Goal: Transaction & Acquisition: Register for event/course

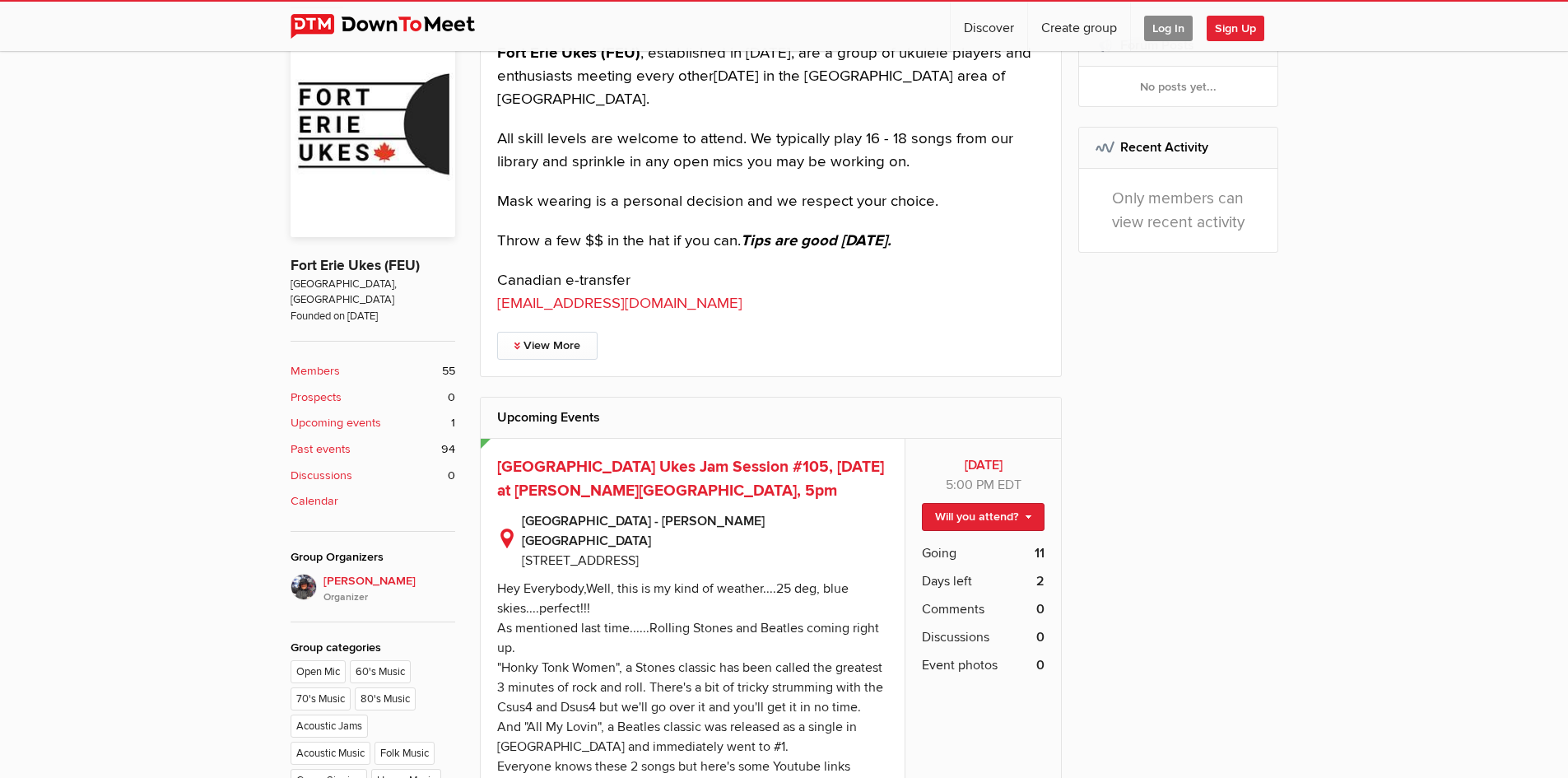
scroll to position [477, 0]
click at [1028, 515] on link "Will you attend?" at bounding box center [983, 515] width 122 height 28
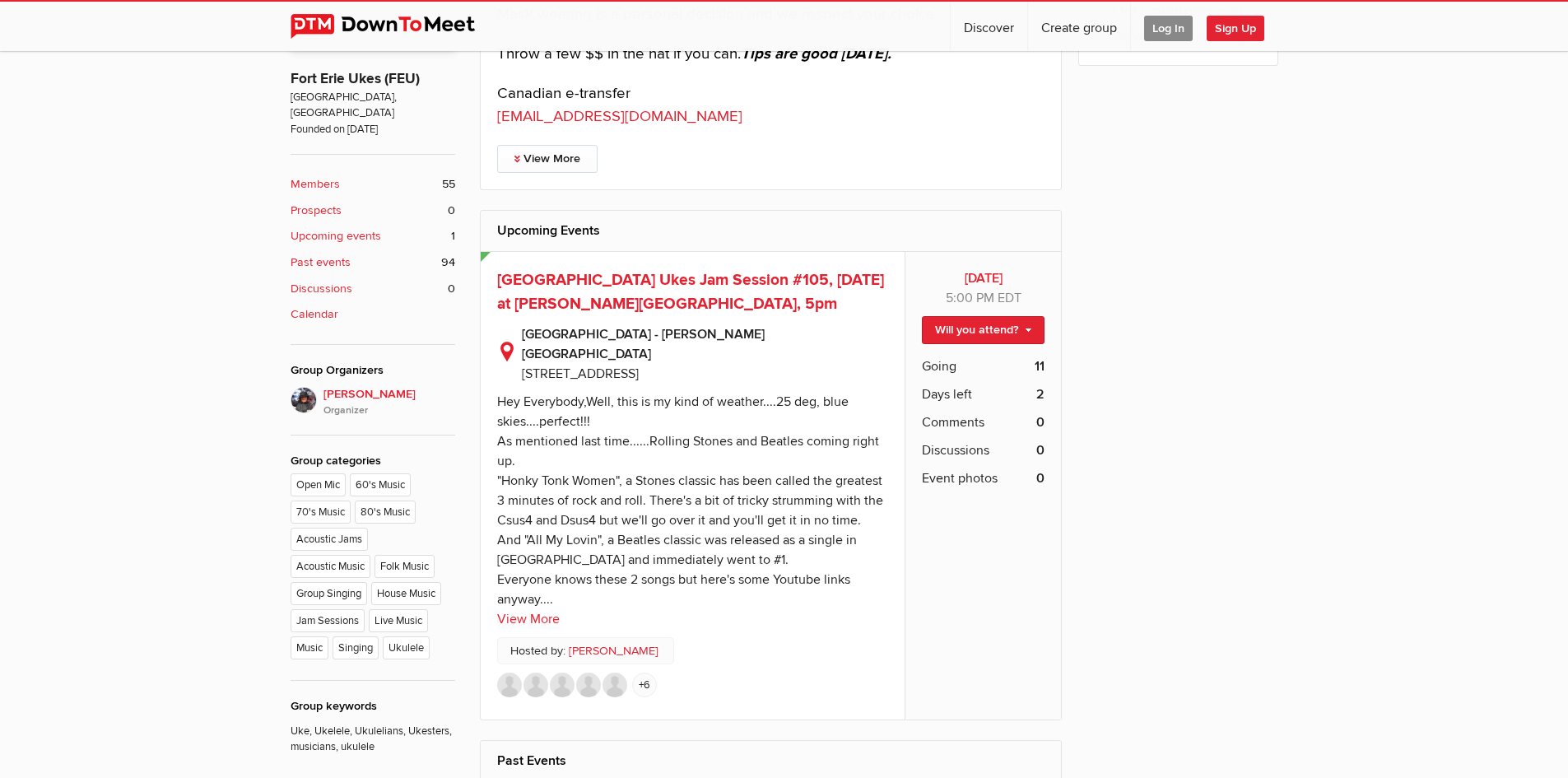
scroll to position [661, 0]
click at [1171, 24] on span "Log In" at bounding box center [1169, 29] width 49 height 25
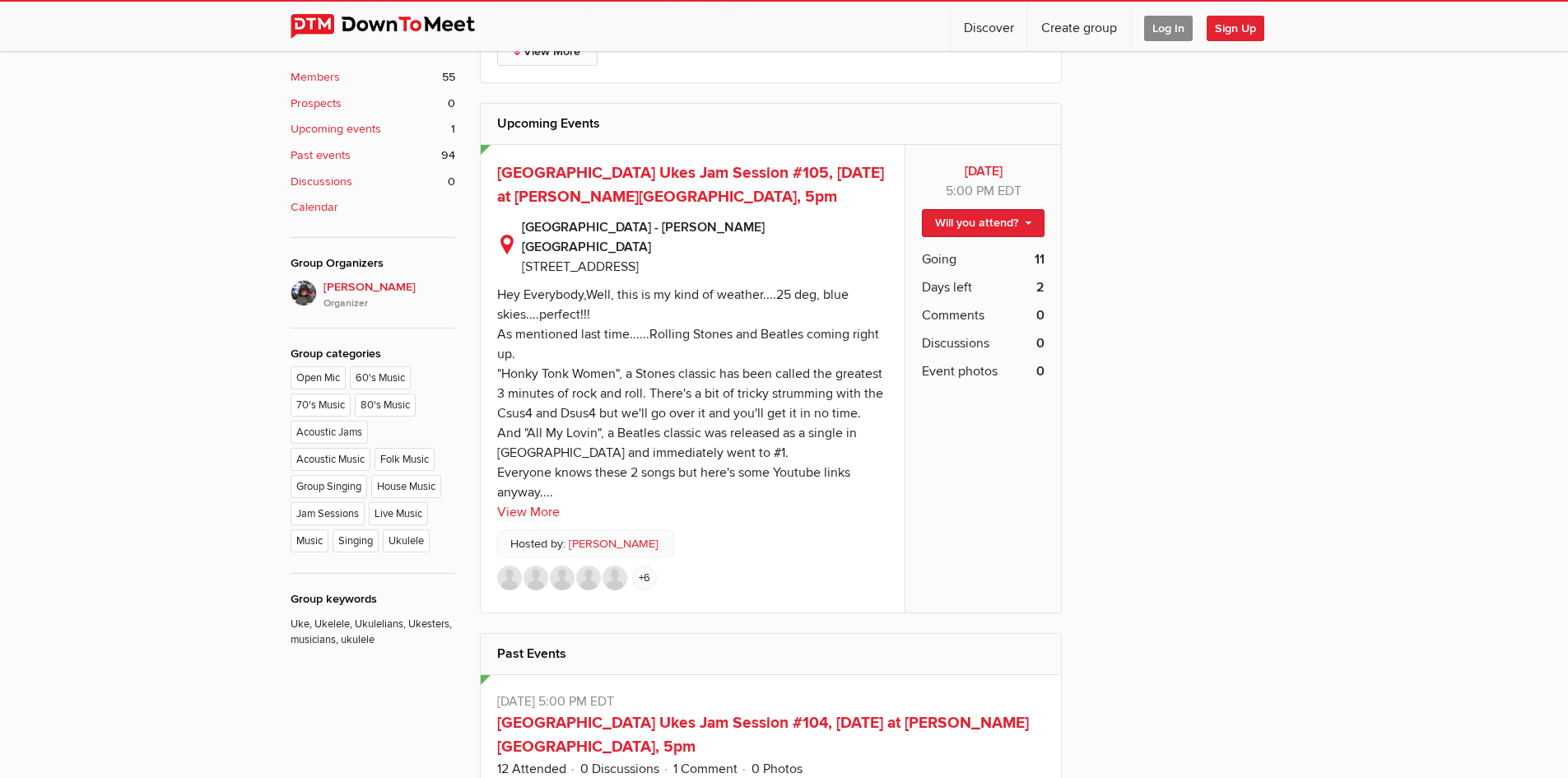
scroll to position [770, 0]
click at [536, 501] on link "View More" at bounding box center [528, 511] width 63 height 20
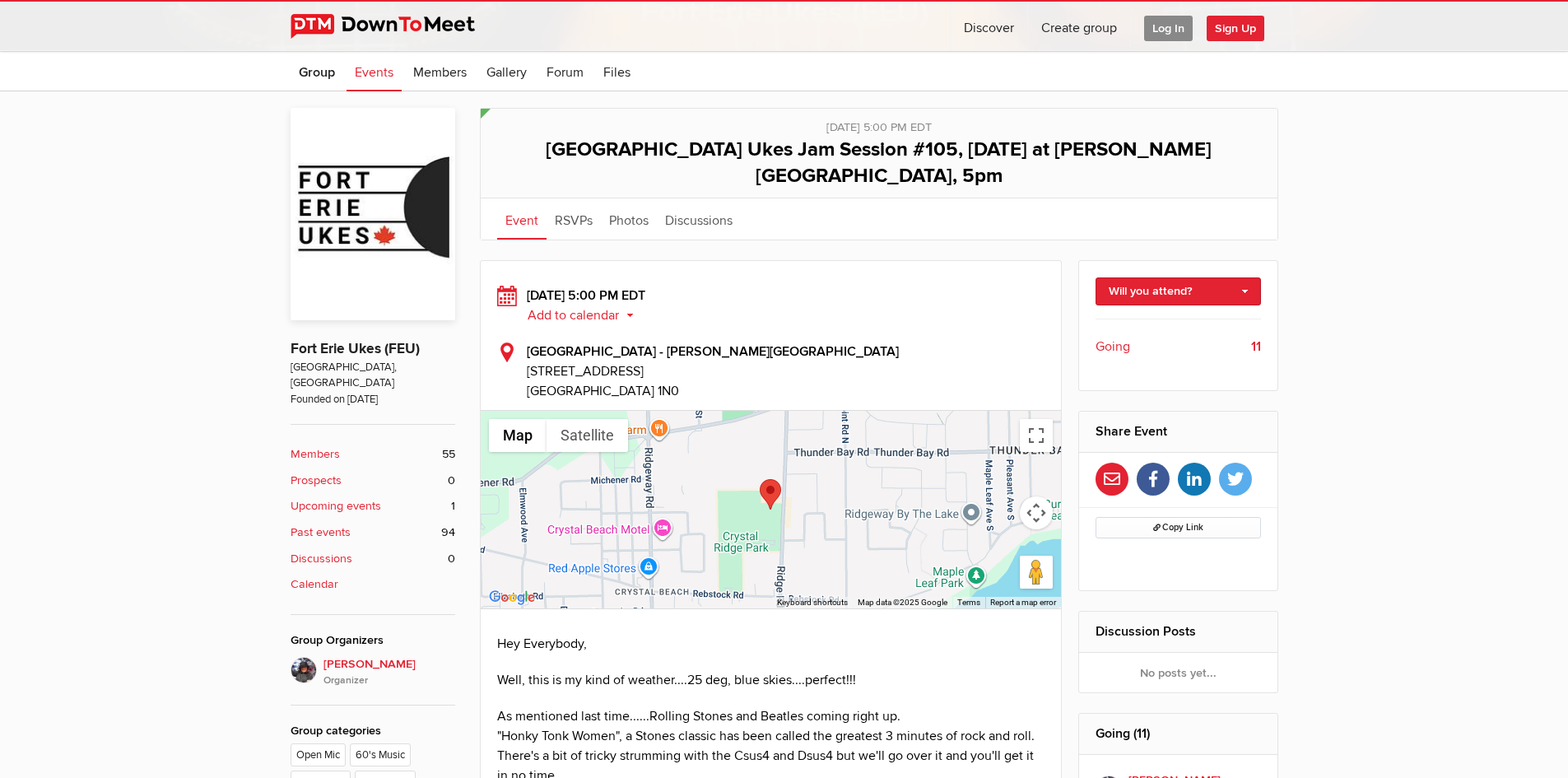
scroll to position [393, 0]
click at [1248, 277] on link "Will you attend?" at bounding box center [1178, 290] width 165 height 28
click at [1192, 314] on link "I'm going" at bounding box center [1178, 325] width 164 height 24
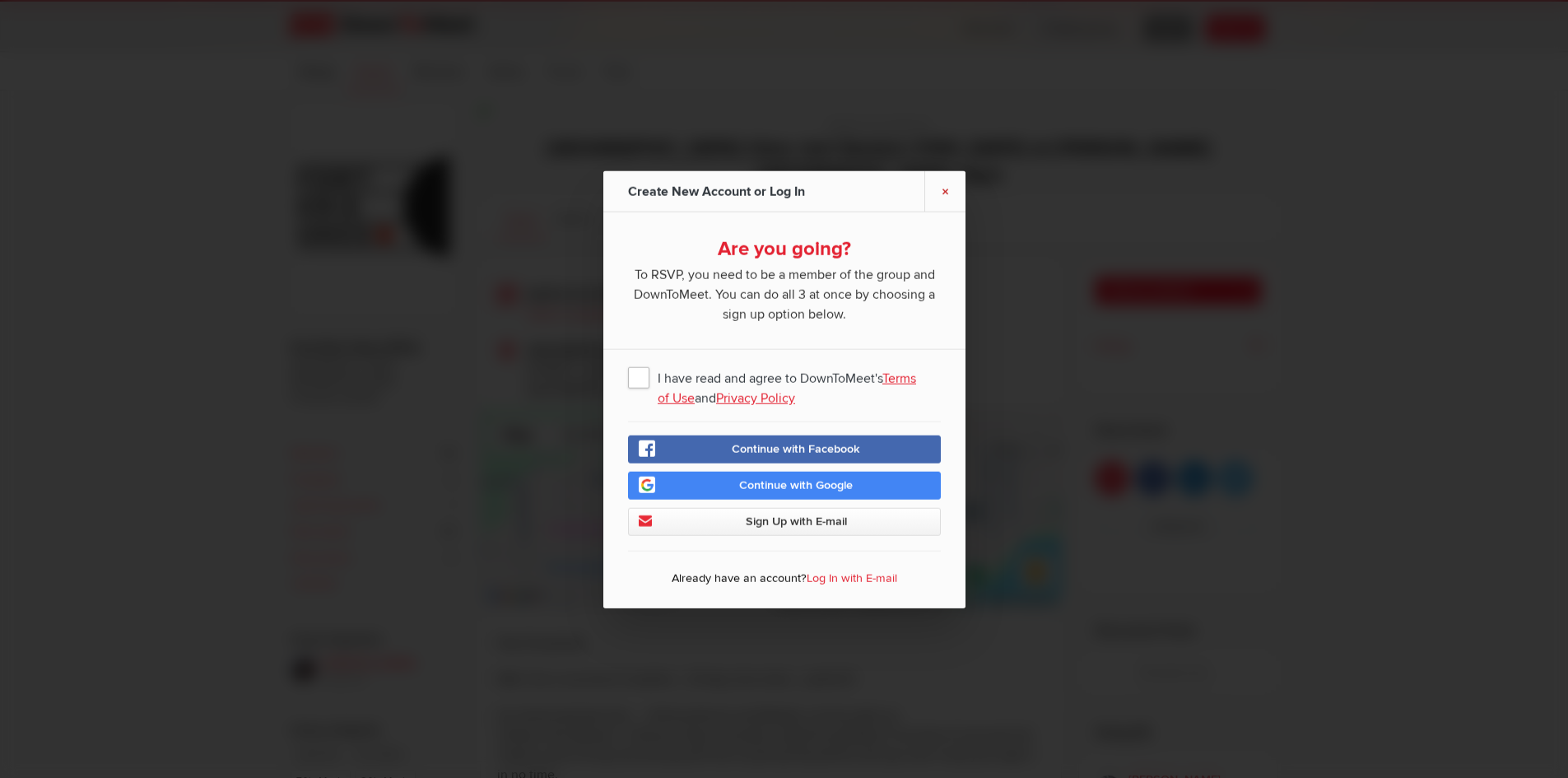
click at [943, 191] on link "×" at bounding box center [944, 190] width 41 height 40
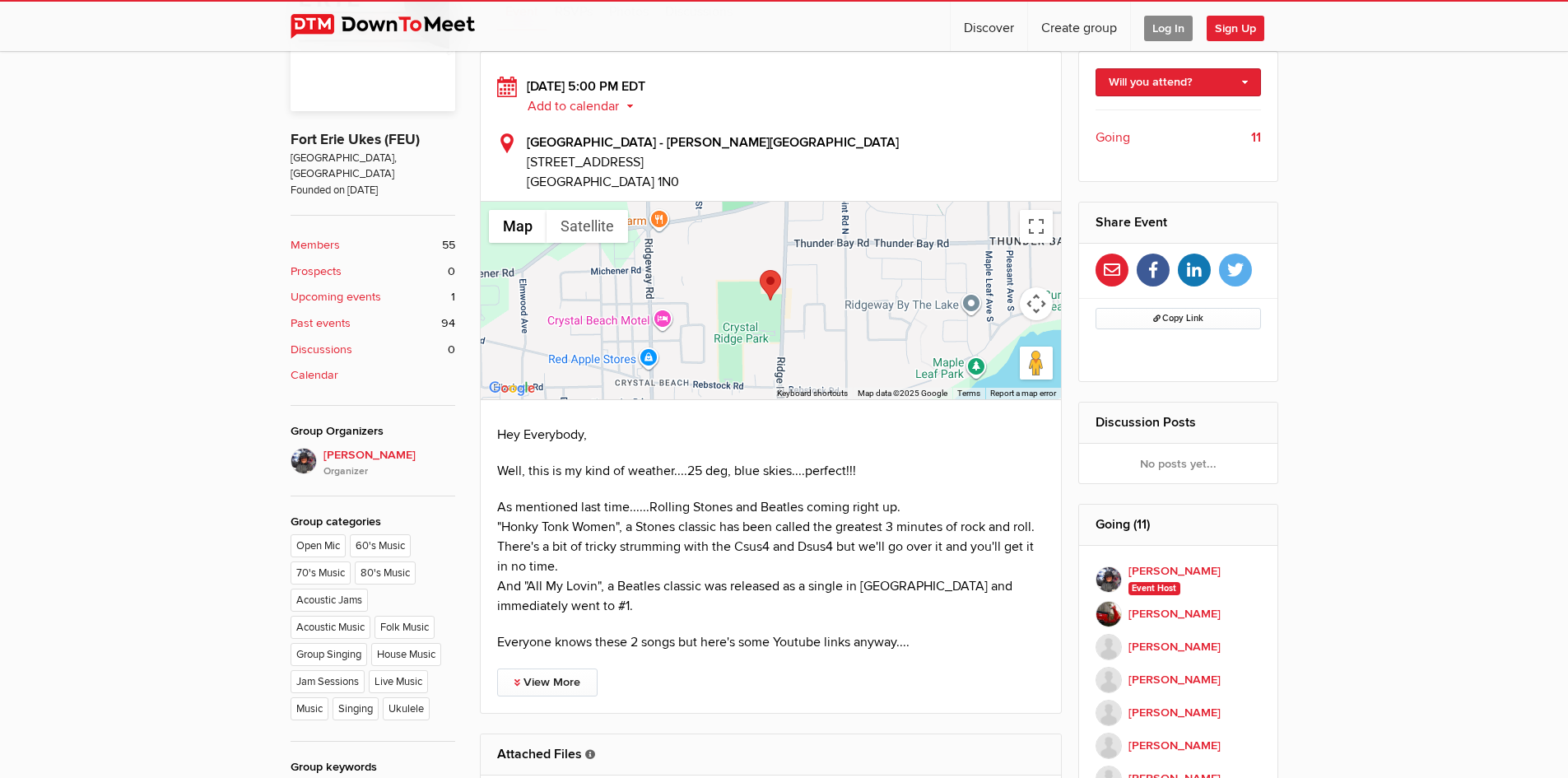
scroll to position [603, 0]
click at [560, 667] on link "View More" at bounding box center [548, 681] width 101 height 28
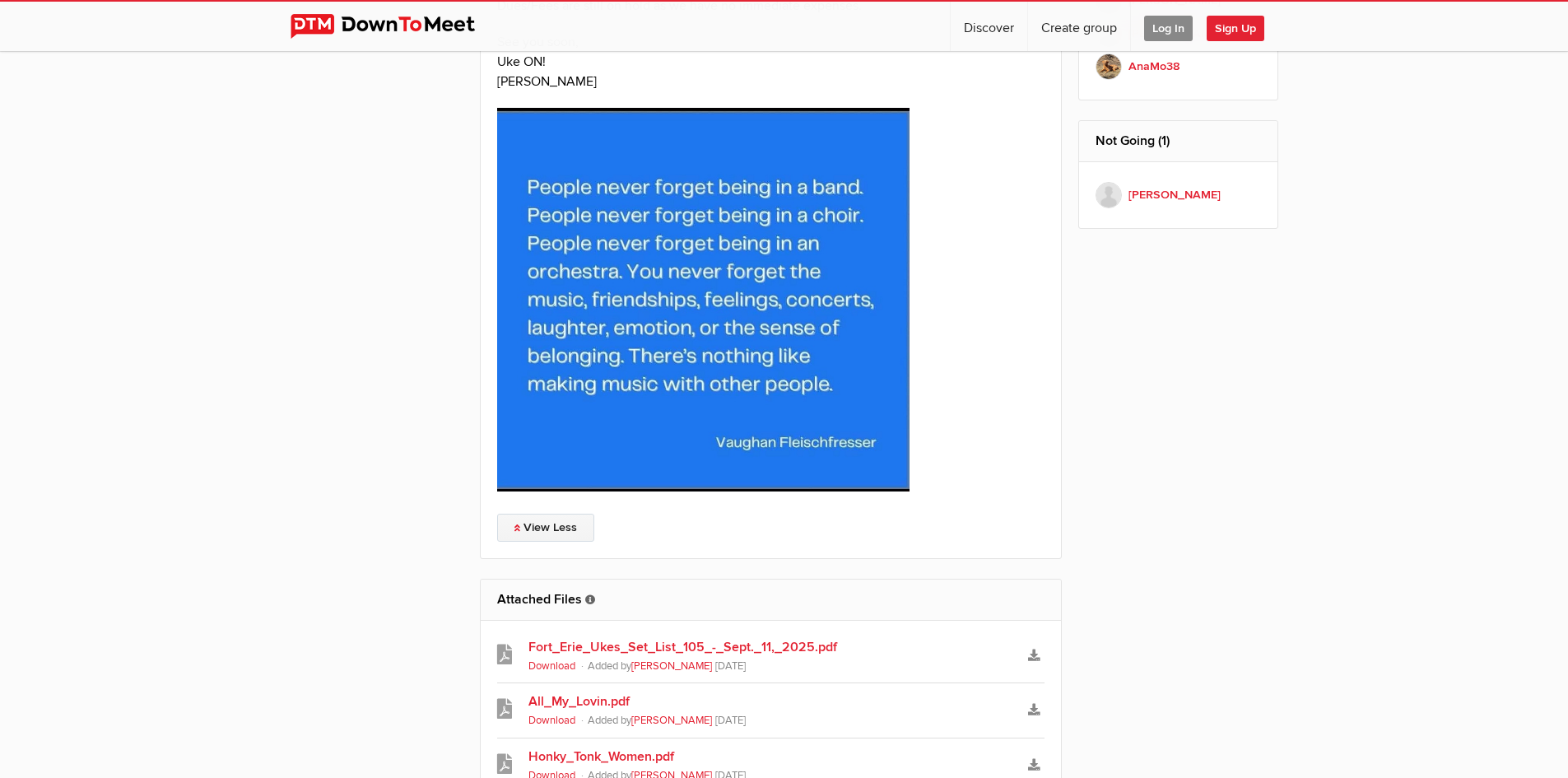
scroll to position [1446, 0]
click at [779, 636] on link "Fort_Erie_Ukes_Set_List_105_-_Sept._11,_2025.pdf" at bounding box center [771, 646] width 485 height 20
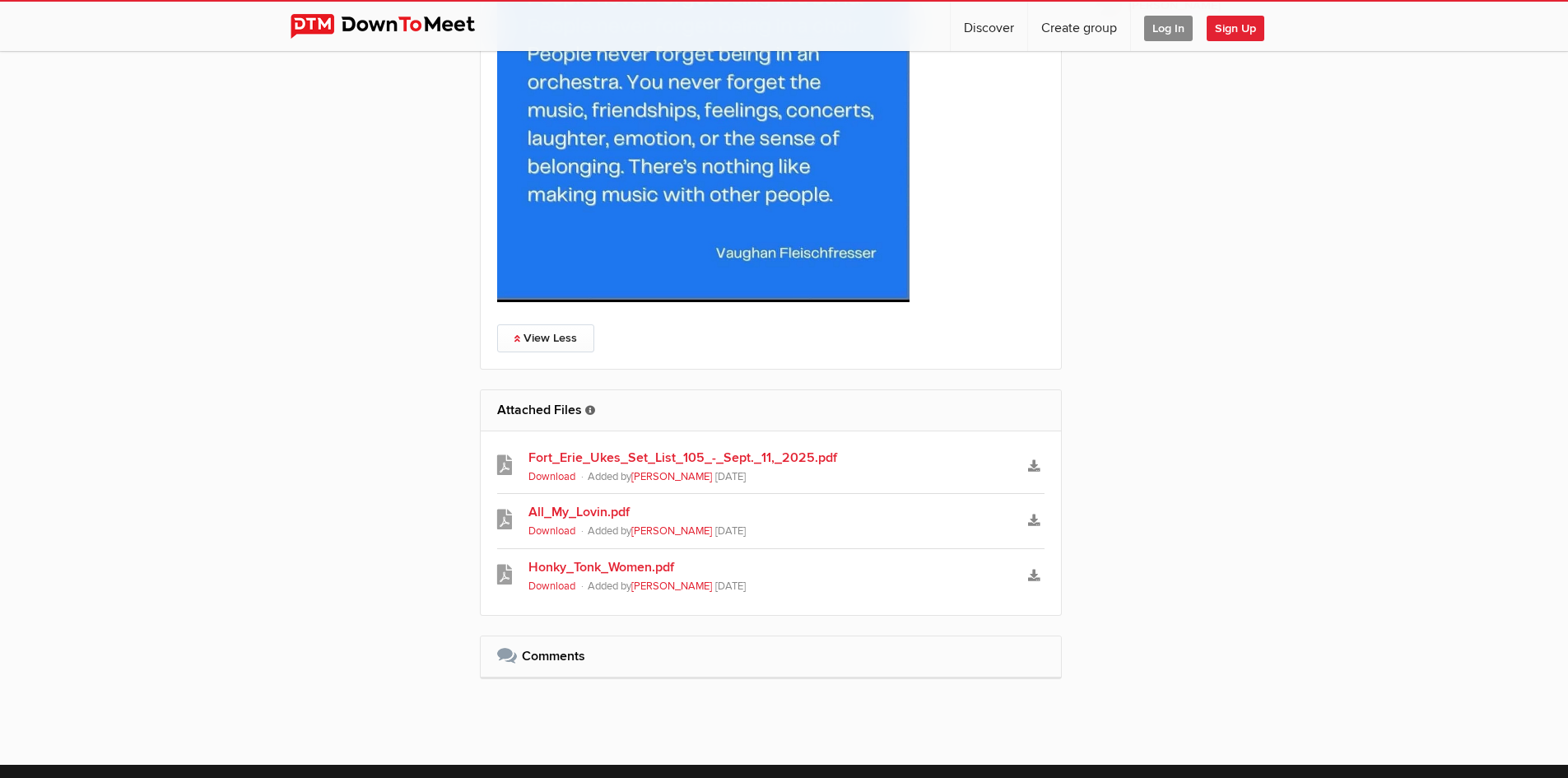
scroll to position [1636, 0]
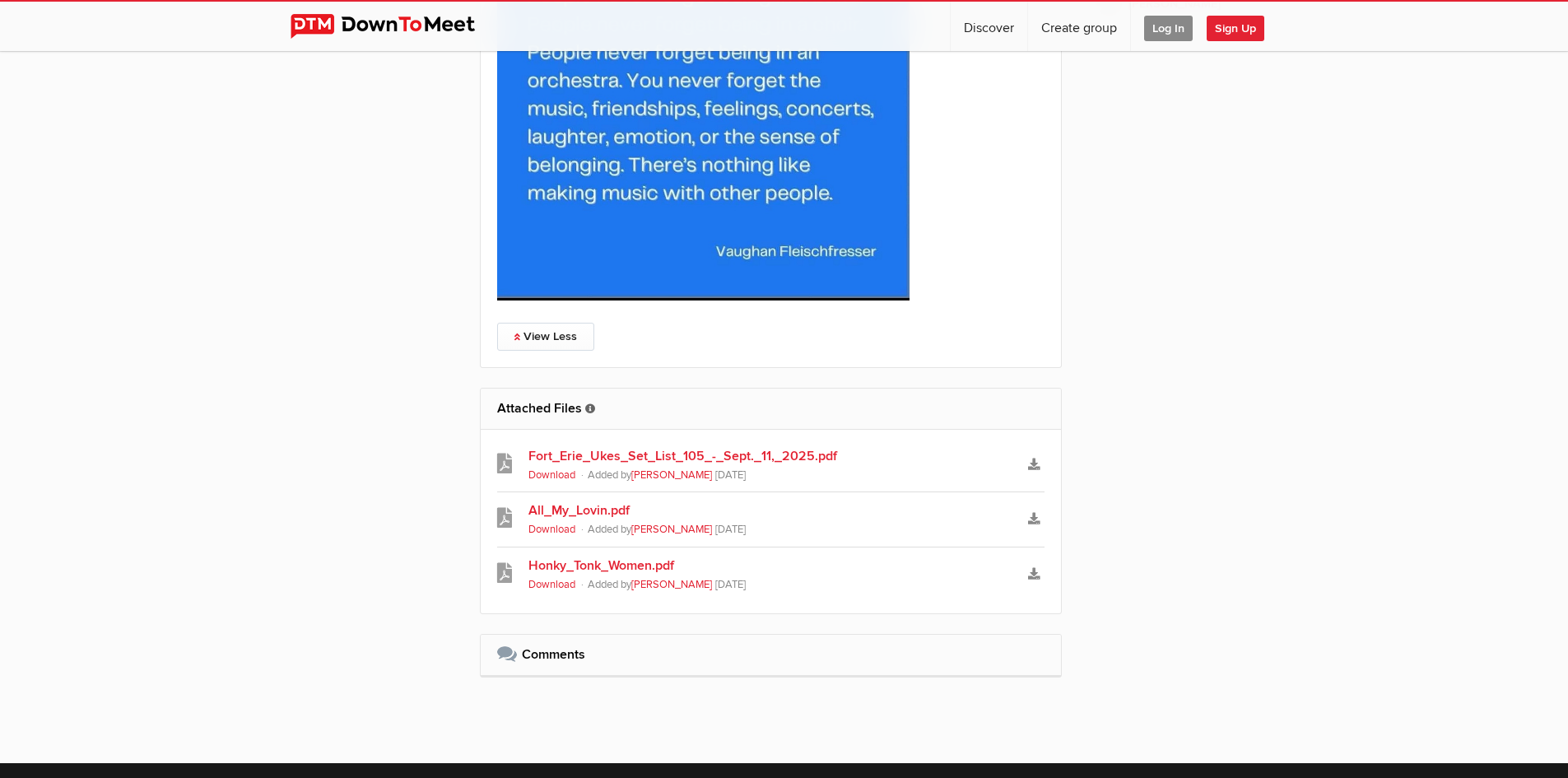
click at [747, 446] on link "Fort_Erie_Ukes_Set_List_105_-_Sept._11,_2025.pdf" at bounding box center [771, 456] width 485 height 20
click at [1035, 459] on icon "Download" at bounding box center [1034, 464] width 12 height 12
click at [1555, 765] on div at bounding box center [1555, 765] width 0 height 0
click at [1169, 32] on span "Log In" at bounding box center [1169, 29] width 49 height 25
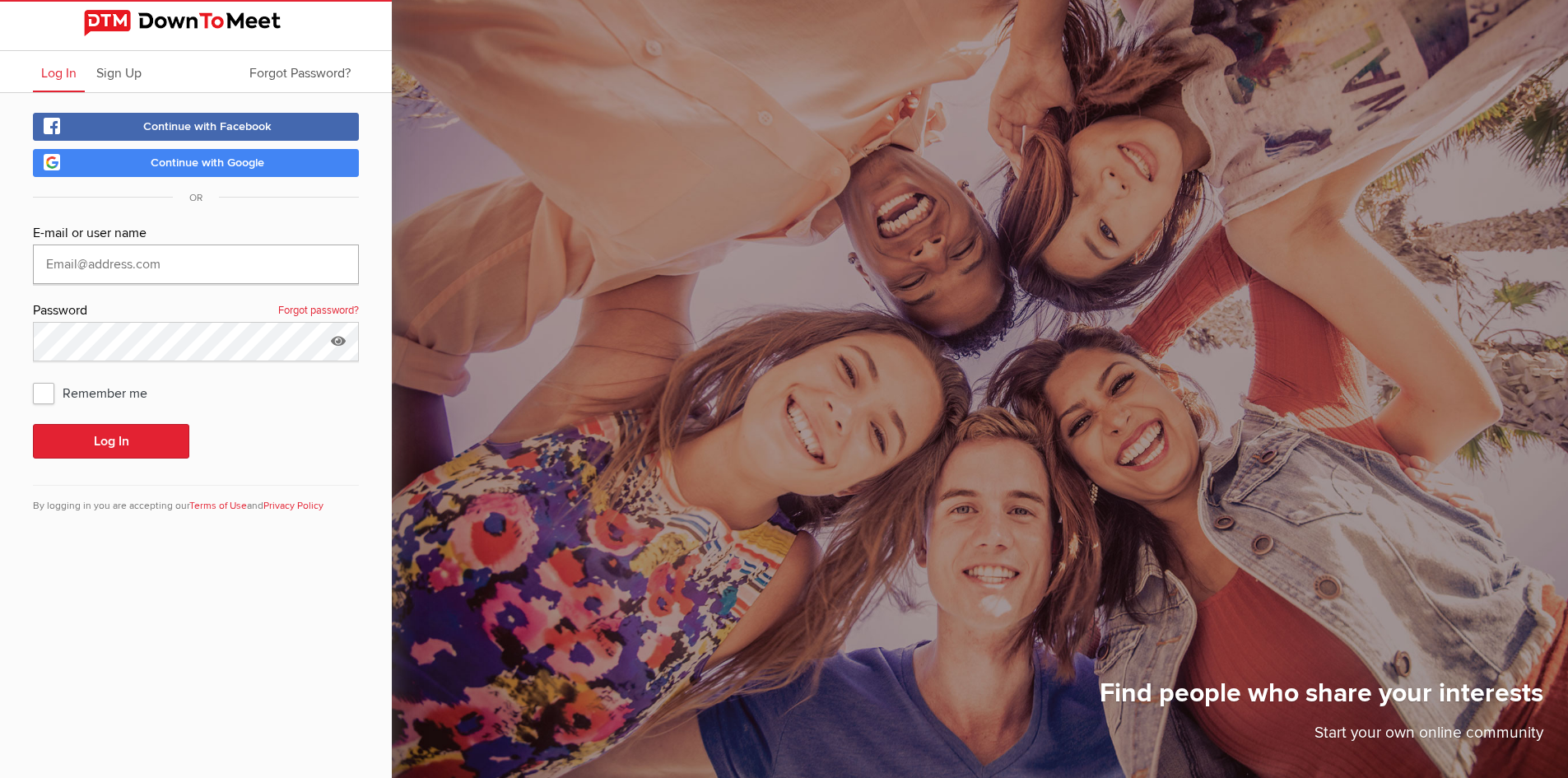
click at [76, 256] on input "text" at bounding box center [195, 264] width 326 height 39
type input "[EMAIL_ADDRESS][DOMAIN_NAME]"
click at [41, 391] on span "Remember me" at bounding box center [98, 392] width 131 height 29
click at [33, 378] on input "Remember me" at bounding box center [32, 377] width 1 height 1
checkbox input "true"
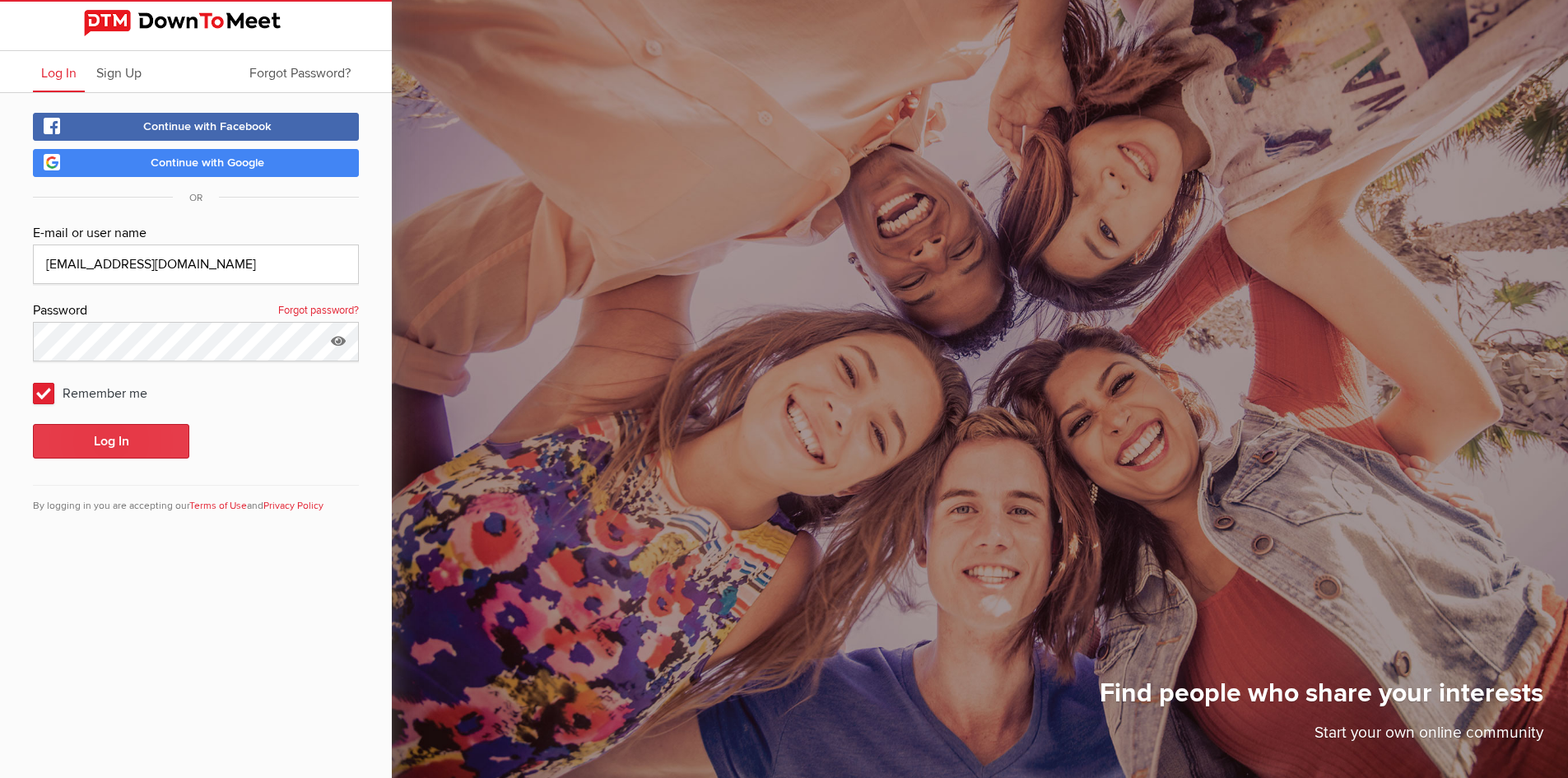
click at [92, 440] on button "Log In" at bounding box center [111, 441] width 157 height 34
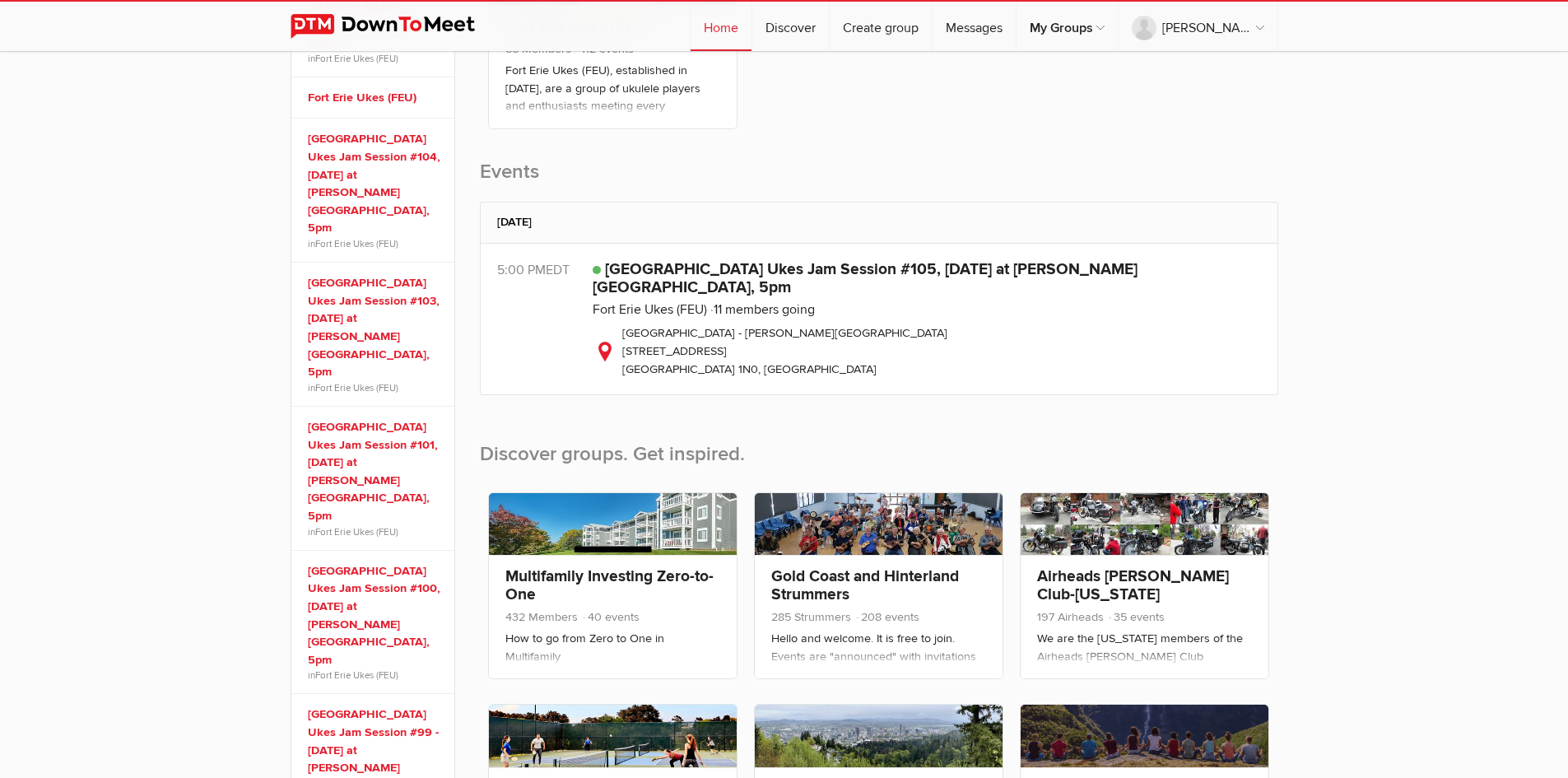
scroll to position [382, 0]
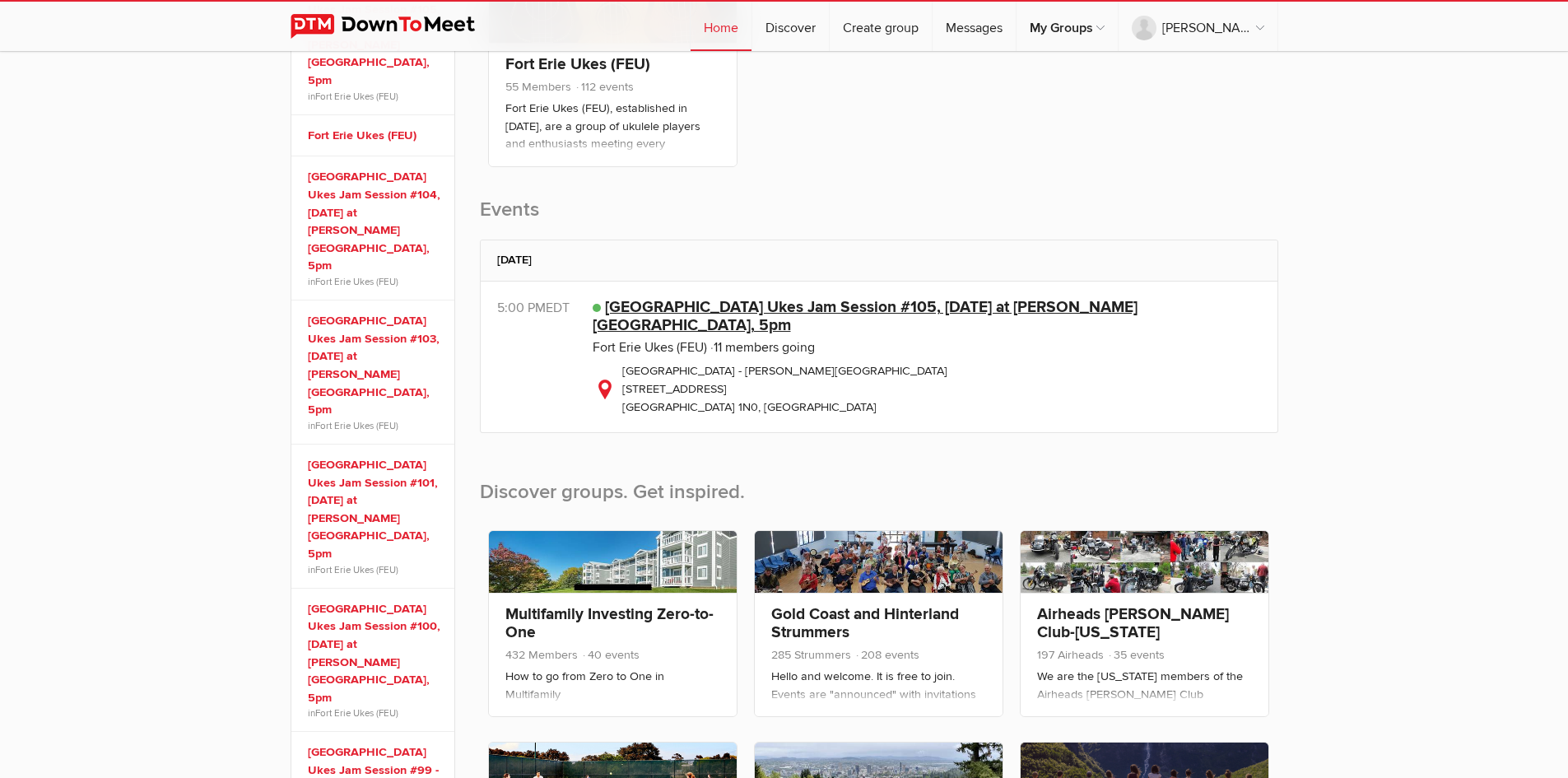
click at [811, 307] on link "[GEOGRAPHIC_DATA] Ukes Jam Session #105, [DATE] at [PERSON_NAME][GEOGRAPHIC_DAT…" at bounding box center [865, 315] width 545 height 38
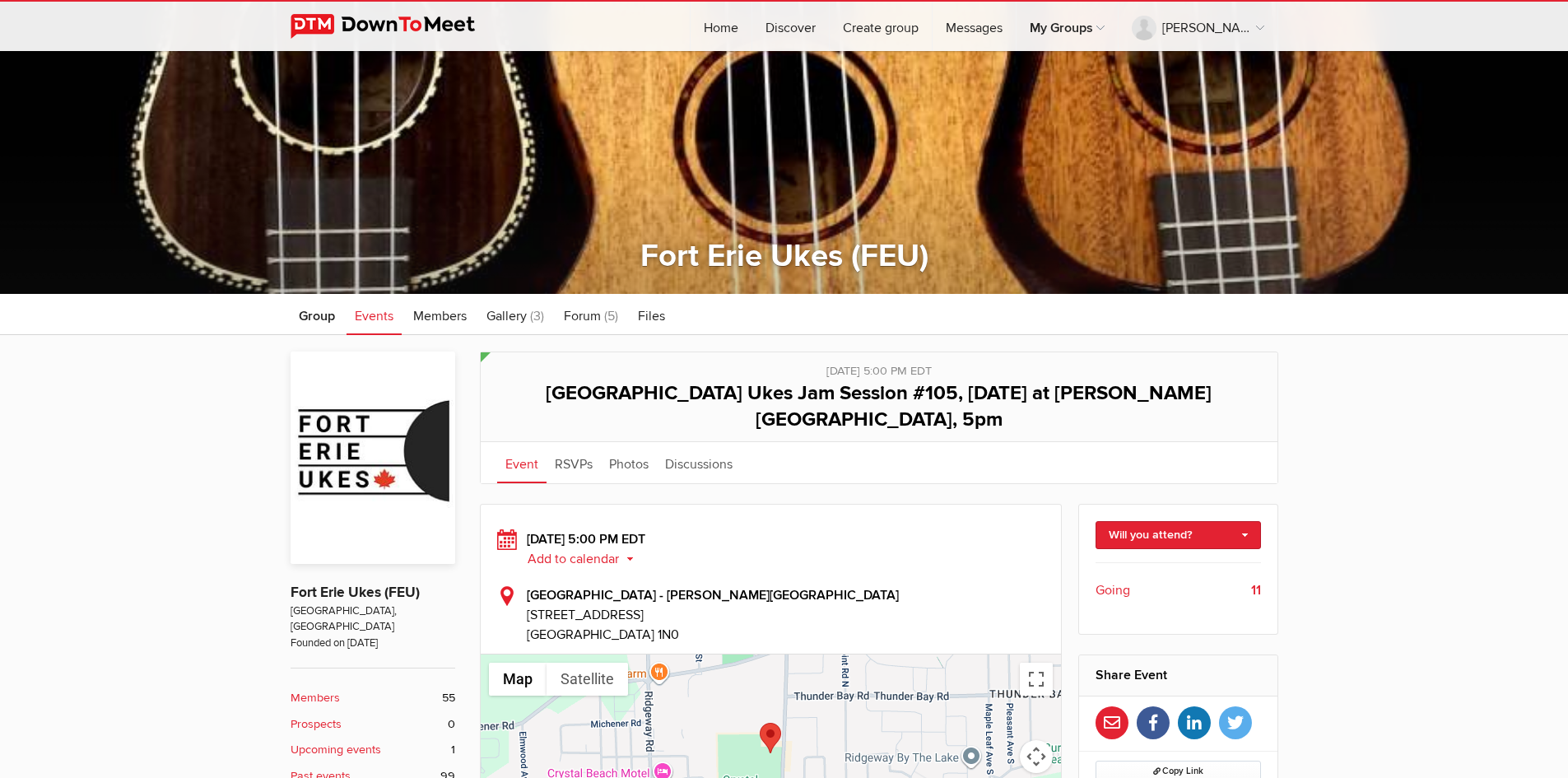
scroll to position [150, 0]
click at [1123, 579] on span "Going" at bounding box center [1113, 589] width 34 height 20
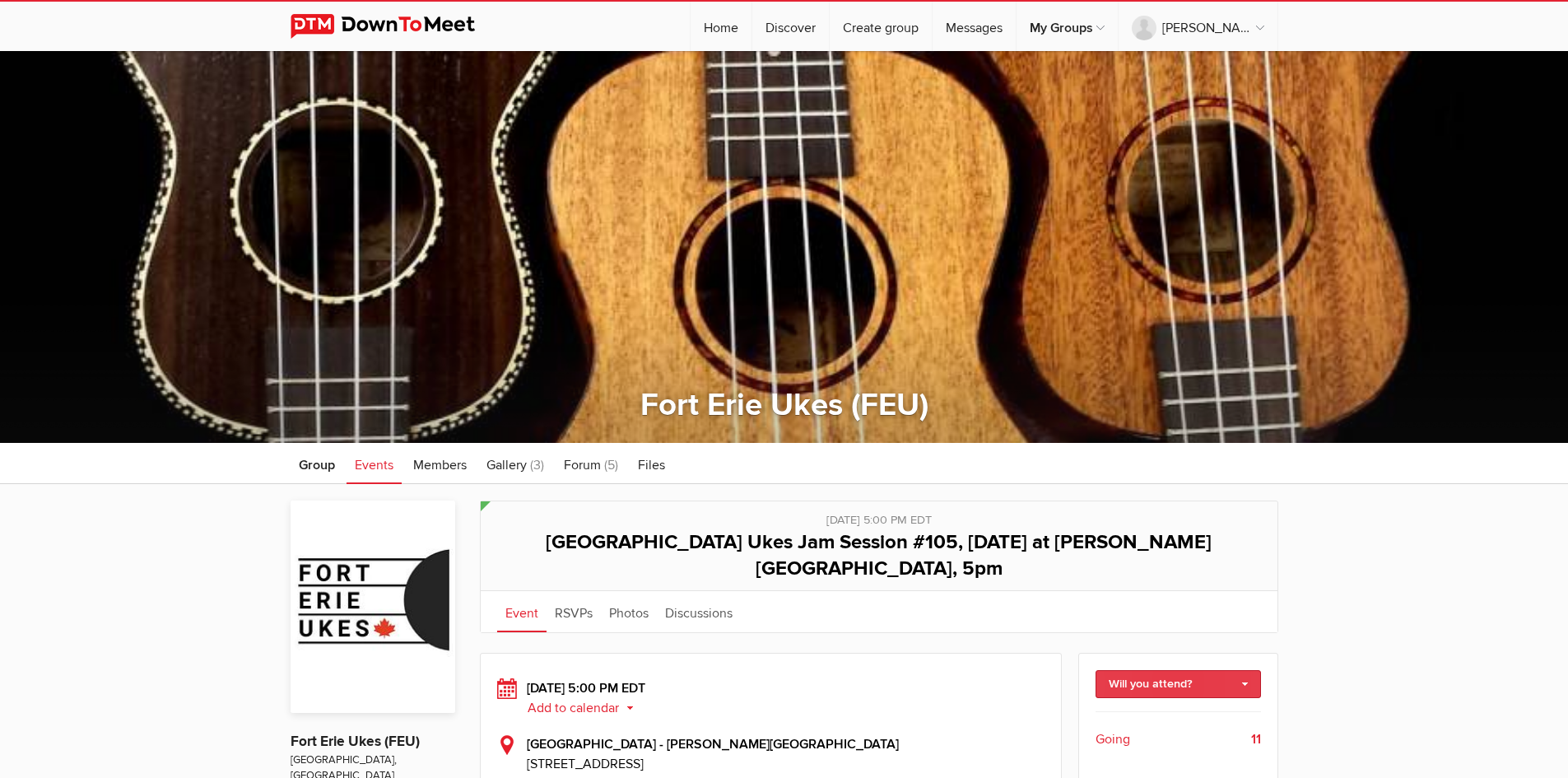
click at [1249, 670] on link "Will you attend?" at bounding box center [1178, 683] width 165 height 28
click at [1197, 707] on link "I'm going" at bounding box center [1178, 718] width 164 height 24
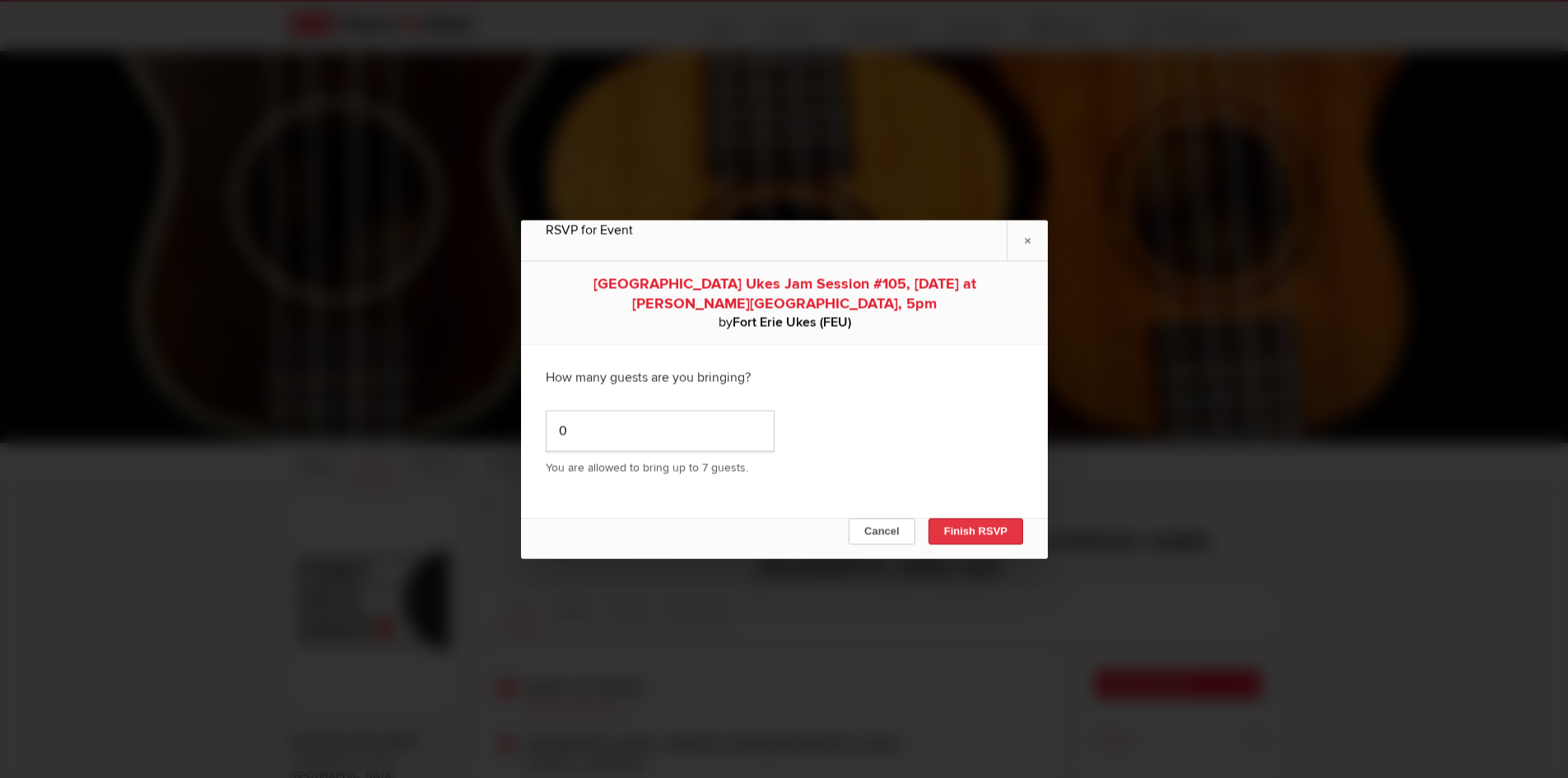
click at [970, 521] on button "Finish RSVP" at bounding box center [974, 530] width 95 height 26
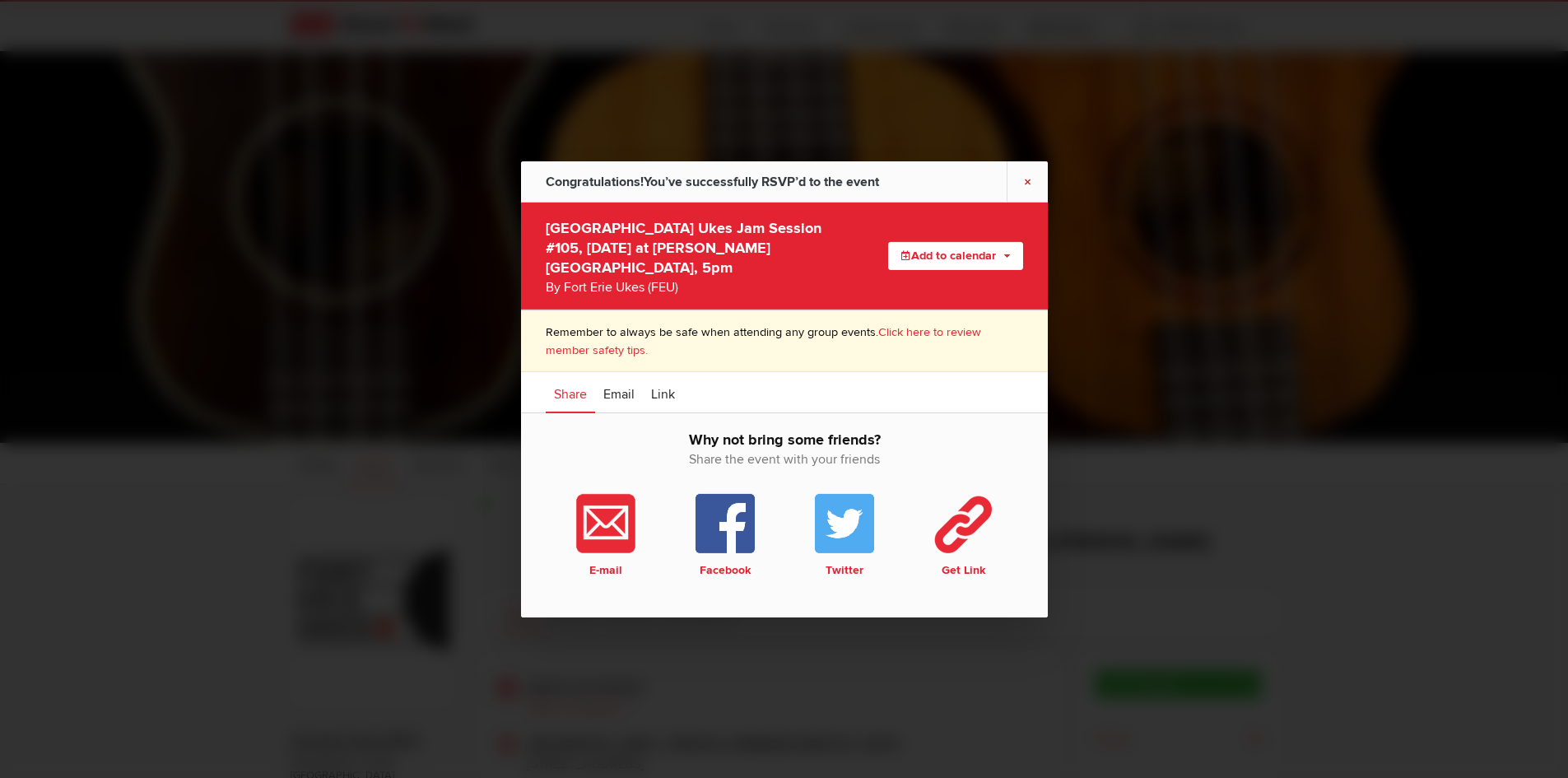
click at [1026, 193] on link "×" at bounding box center [1027, 180] width 41 height 40
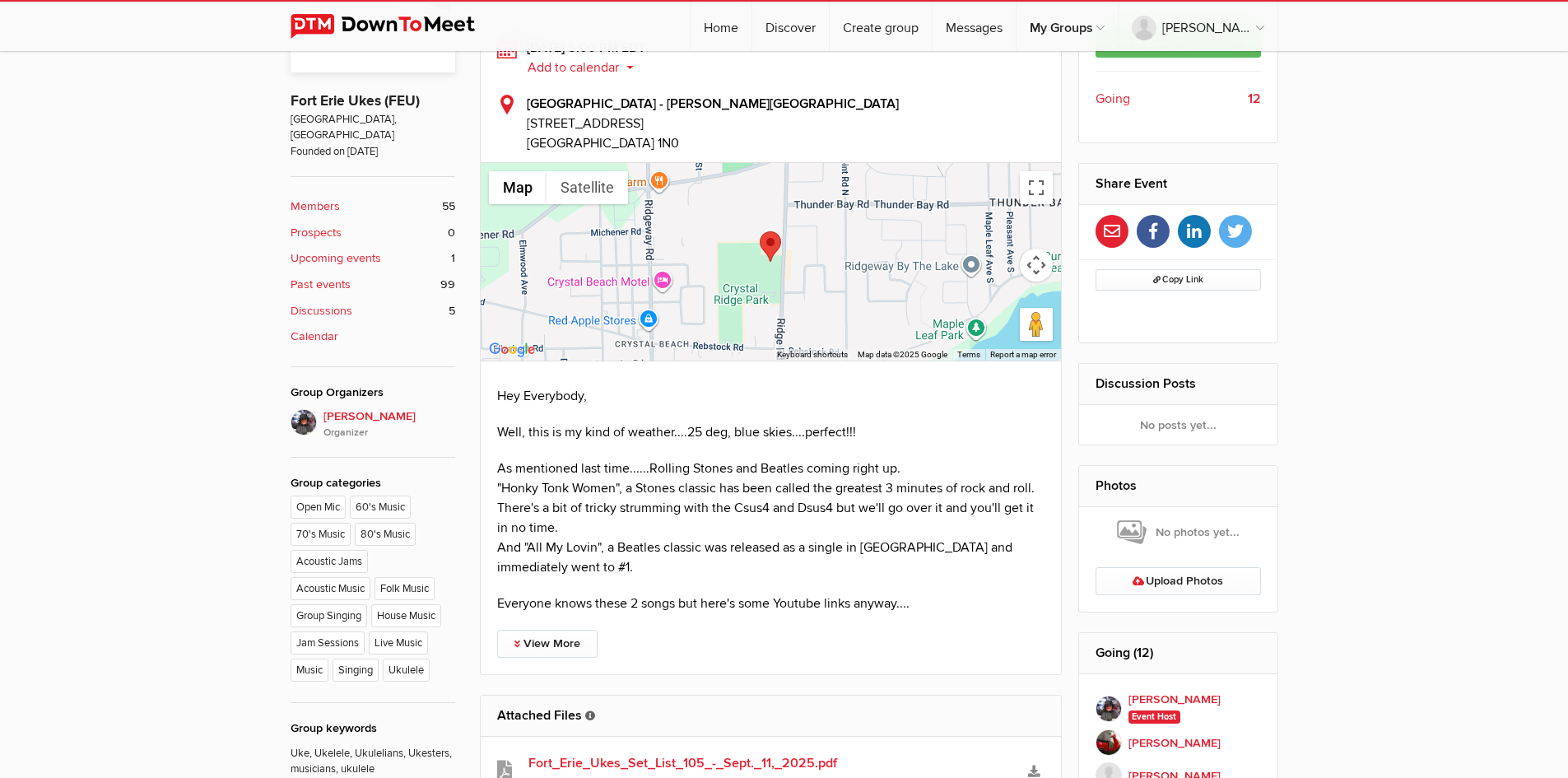
scroll to position [641, 0]
click at [538, 629] on link "View More" at bounding box center [548, 642] width 101 height 28
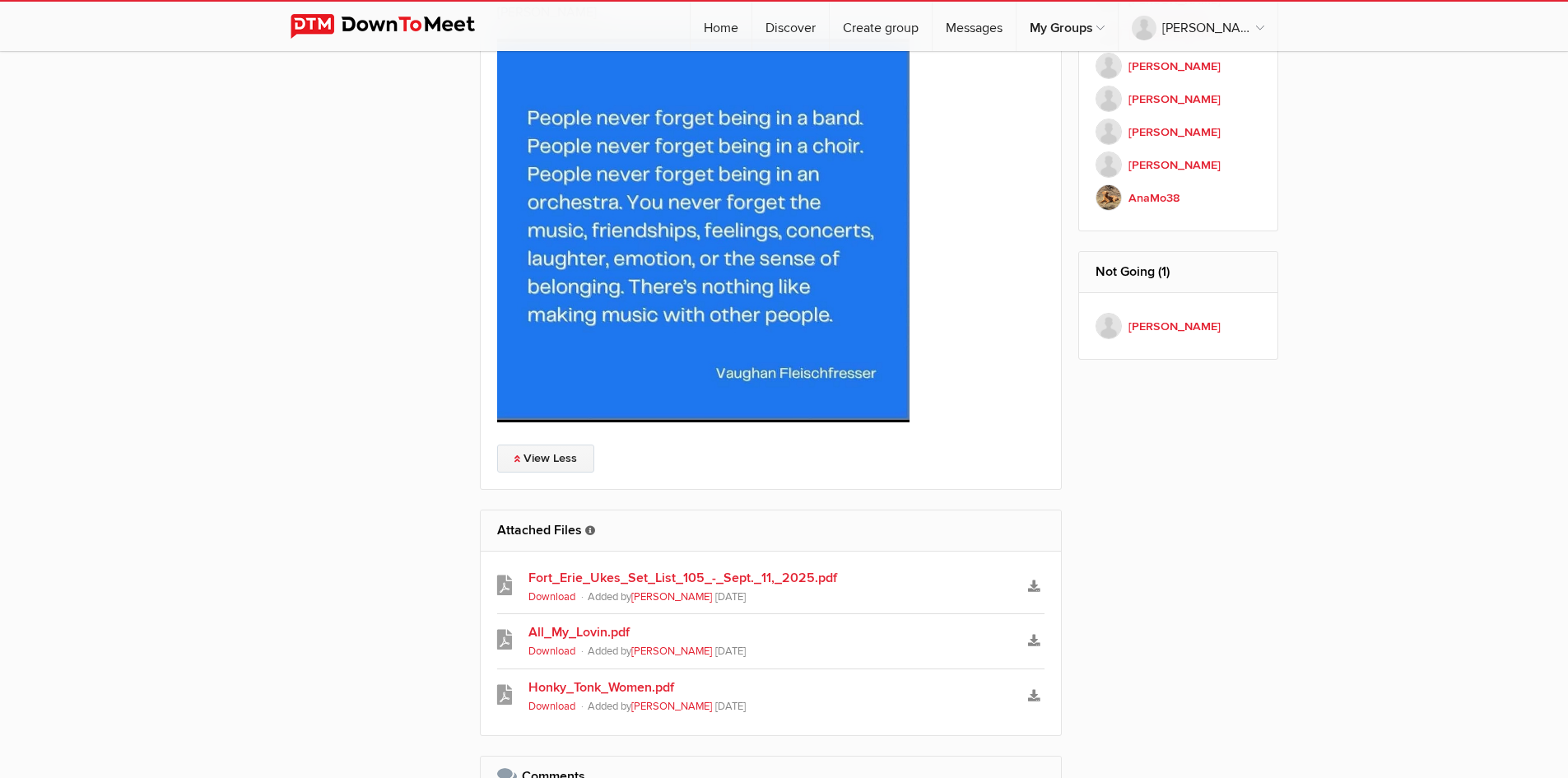
scroll to position [1515, 0]
click at [717, 567] on link "Fort_Erie_Ukes_Set_List_105_-_Sept._11,_2025.pdf" at bounding box center [771, 577] width 485 height 20
